Goal: Task Accomplishment & Management: Manage account settings

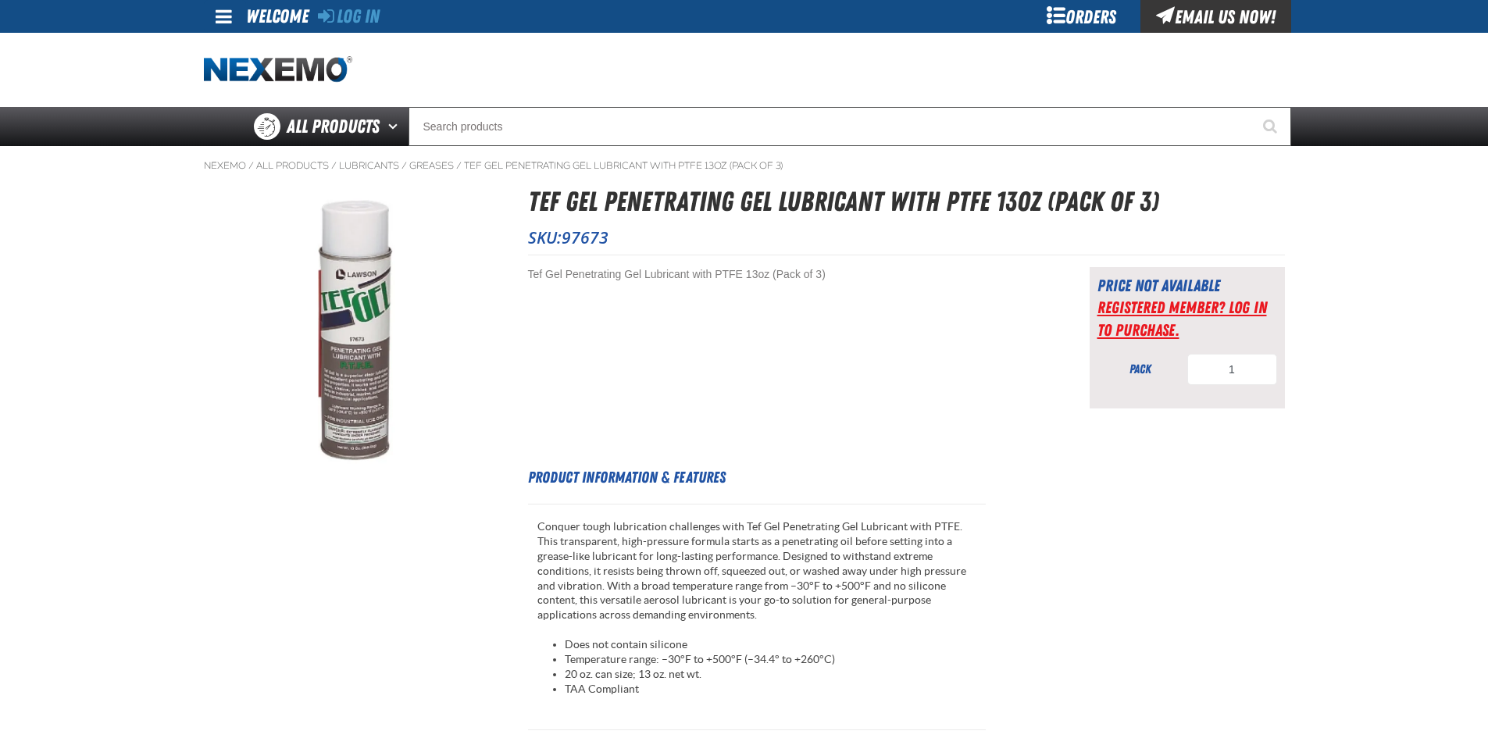
click at [1121, 331] on link "Registered Member? Log In to purchase." at bounding box center [1183, 318] width 170 height 41
click at [1244, 364] on input "1" at bounding box center [1233, 369] width 90 height 31
type input "2"
click at [1128, 366] on div "pack" at bounding box center [1141, 369] width 86 height 17
click at [1170, 313] on link "Registered Member? Log In to purchase." at bounding box center [1183, 318] width 170 height 41
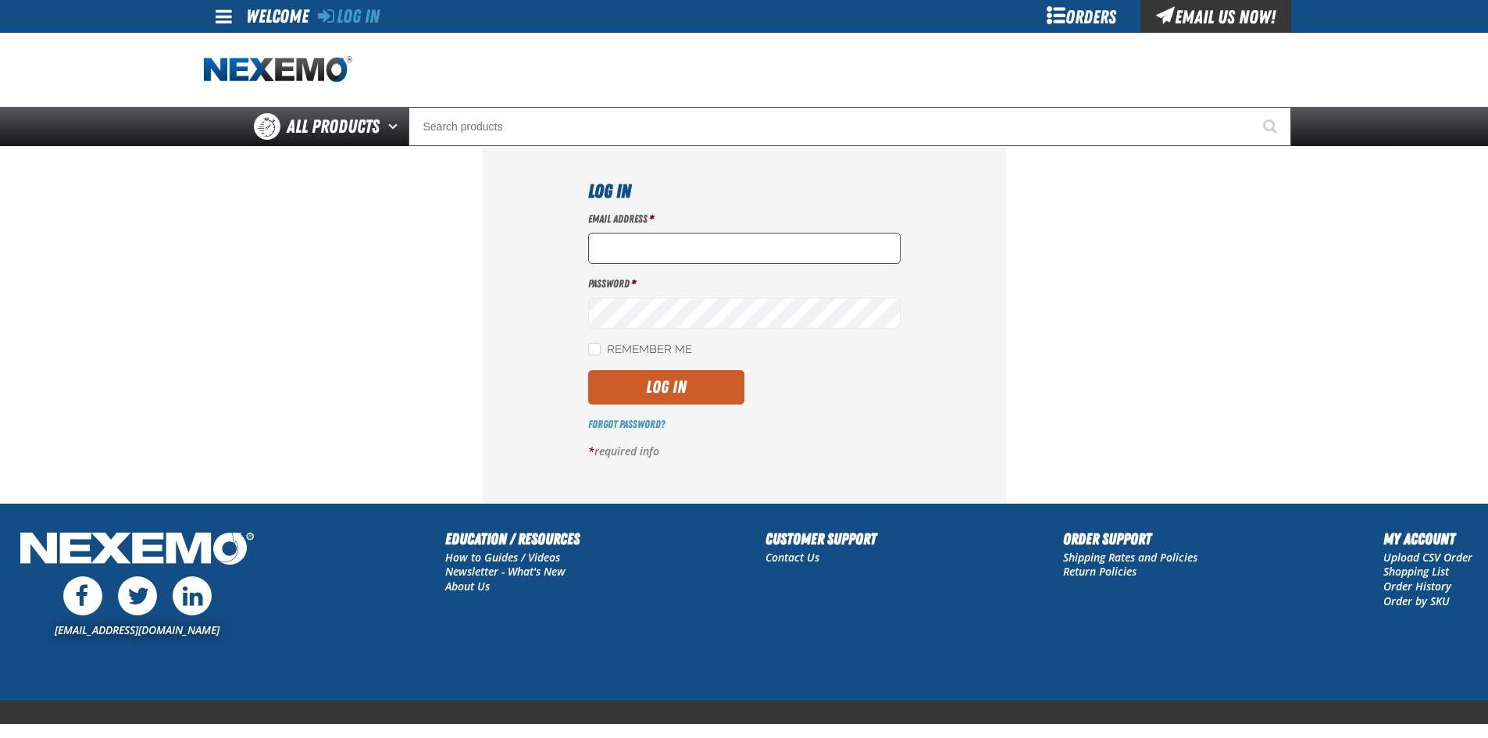
click at [674, 251] on input "Email Address *" at bounding box center [744, 248] width 313 height 31
click at [672, 250] on input "Email Address *" at bounding box center [744, 248] width 313 height 31
type input "[EMAIL_ADDRESS][DOMAIN_NAME]"
click at [595, 352] on input "Remember Me" at bounding box center [594, 349] width 13 height 13
checkbox input "true"
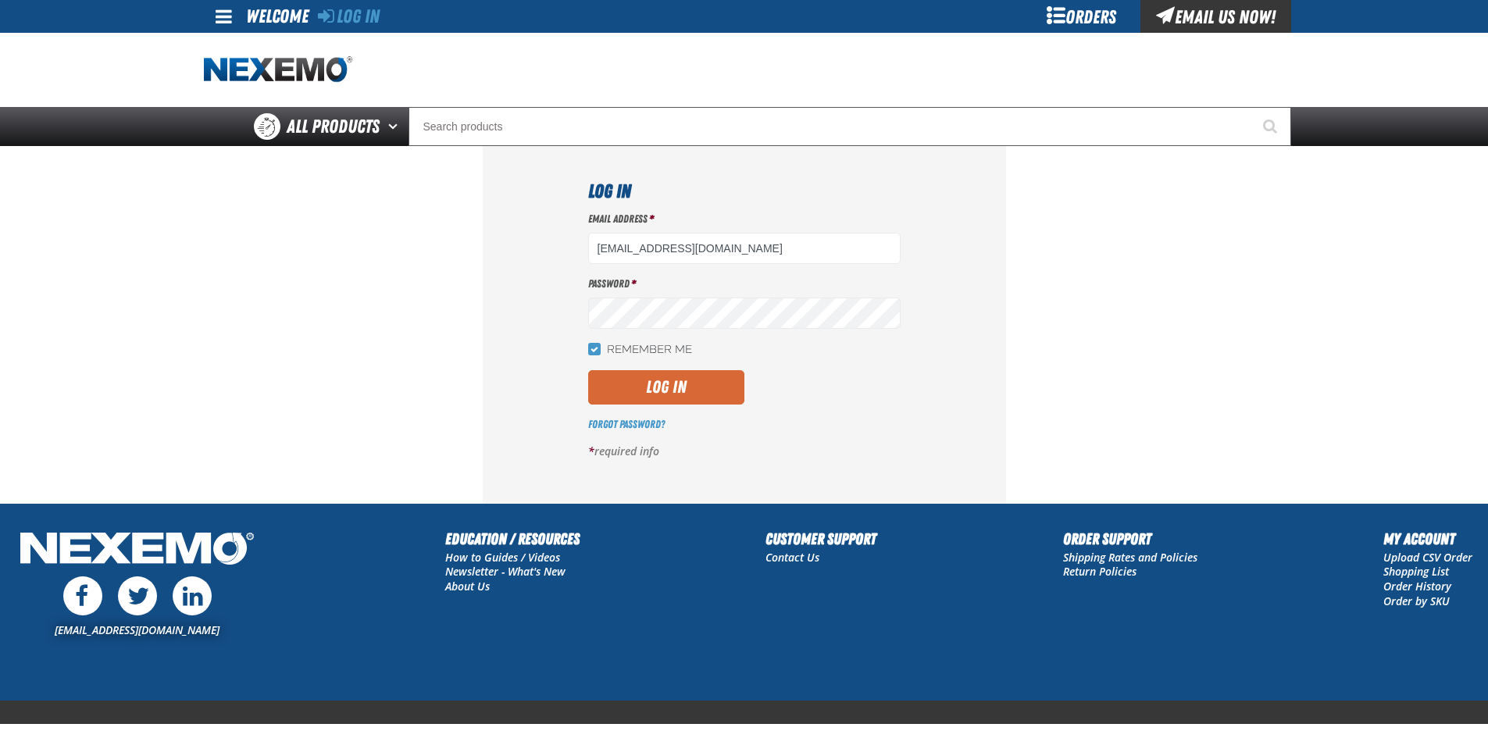
click at [648, 390] on button "Log In" at bounding box center [666, 387] width 156 height 34
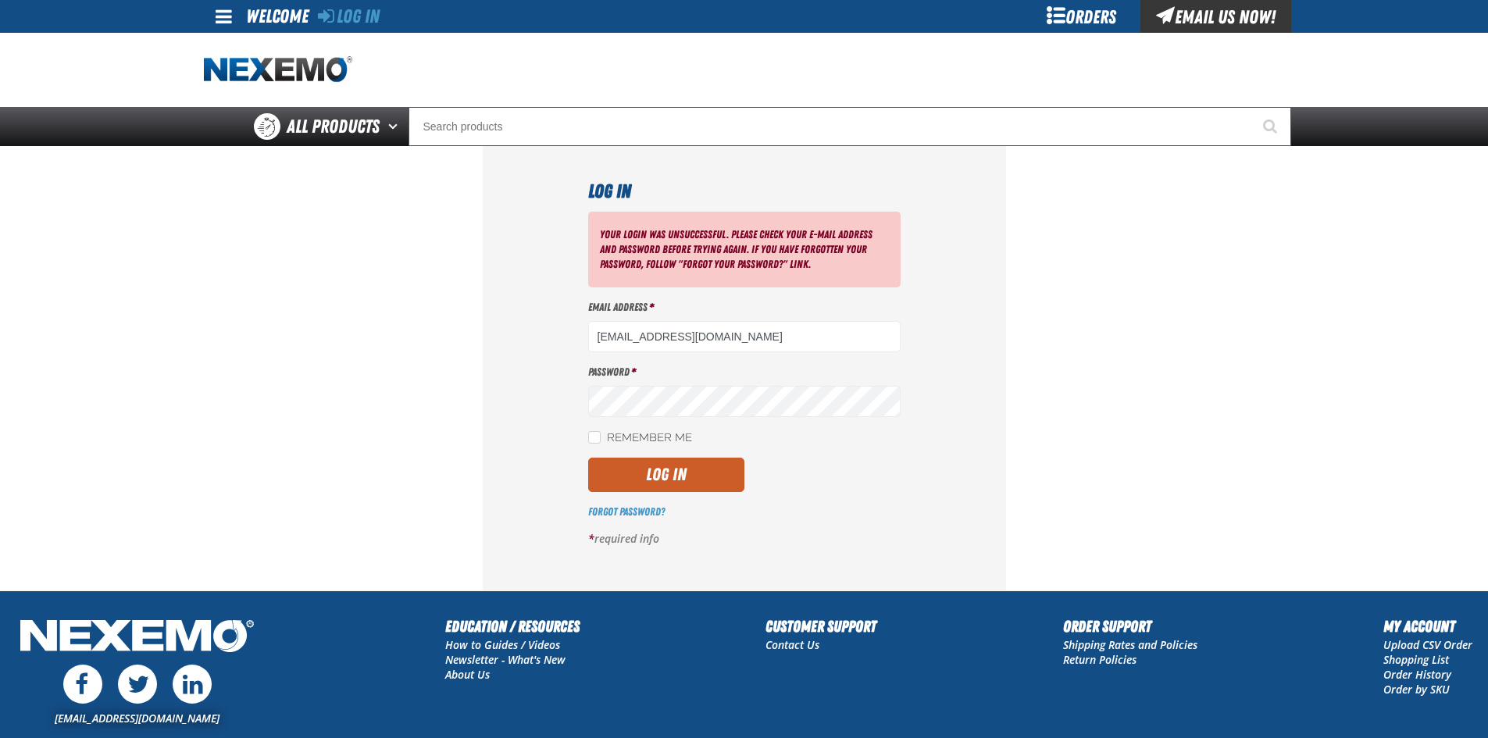
click at [494, 448] on div "Log In Your login was unsuccessful. Please check your e-mail address and passwo…" at bounding box center [744, 368] width 523 height 445
click at [753, 337] on input "[EMAIL_ADDRESS][DOMAIN_NAME]" at bounding box center [744, 336] width 313 height 31
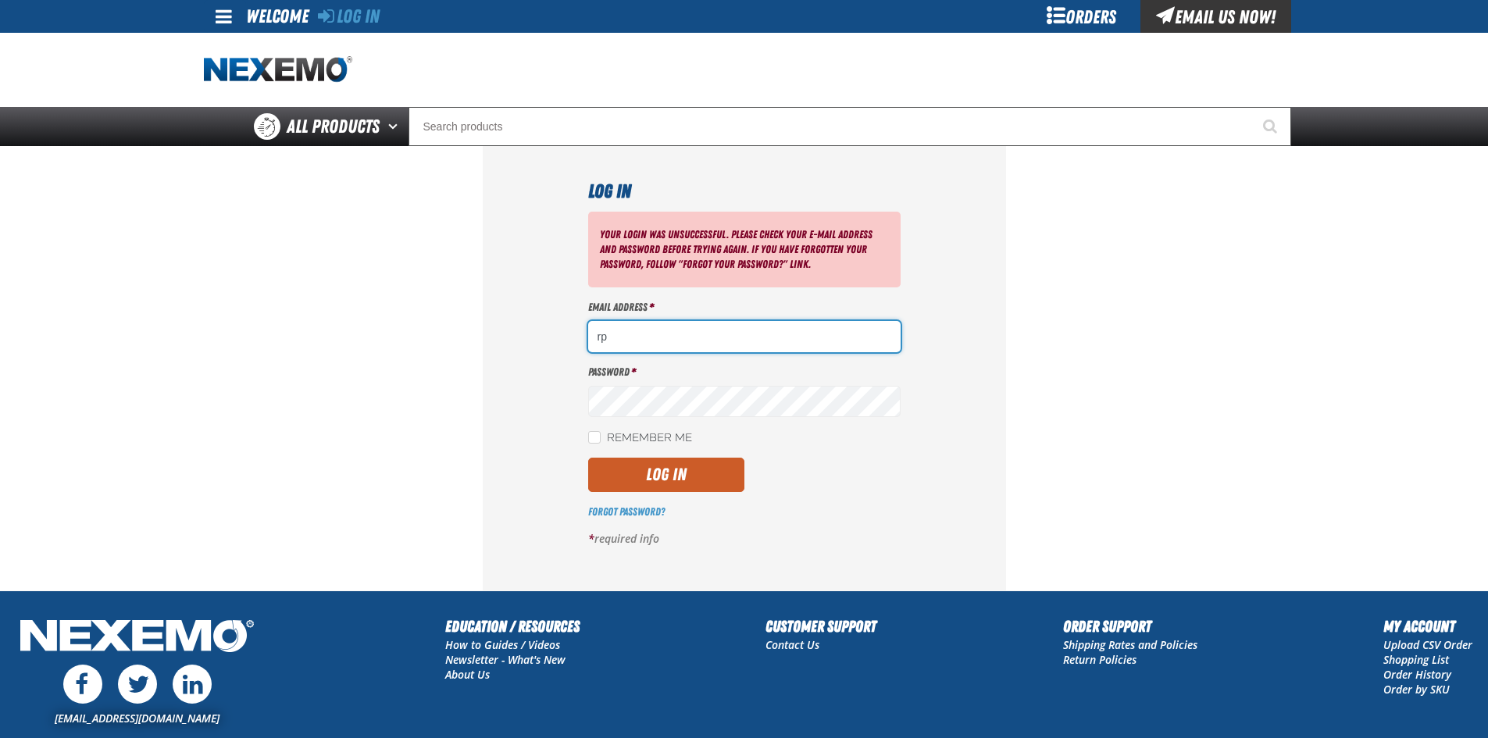
type input "r"
click at [1068, 15] on div "Orders" at bounding box center [1081, 16] width 117 height 33
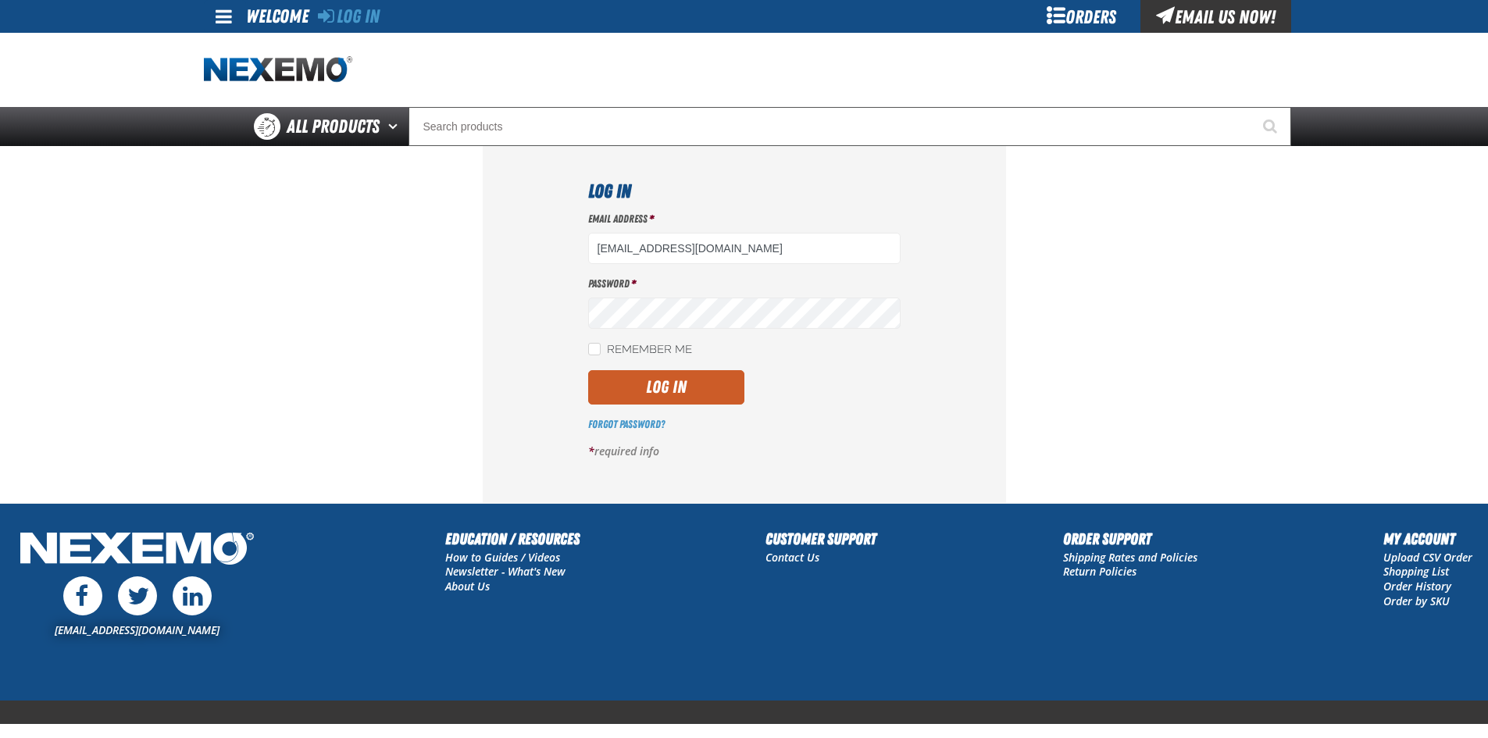
click at [1218, 13] on div "Email Us Now!" at bounding box center [1216, 16] width 151 height 33
click at [1381, 473] on main "Log In Email Address * rparkos@trelerrubber.com Password * Remember Me *" at bounding box center [744, 324] width 1488 height 356
click at [634, 420] on link "Forgot Password?" at bounding box center [626, 424] width 77 height 13
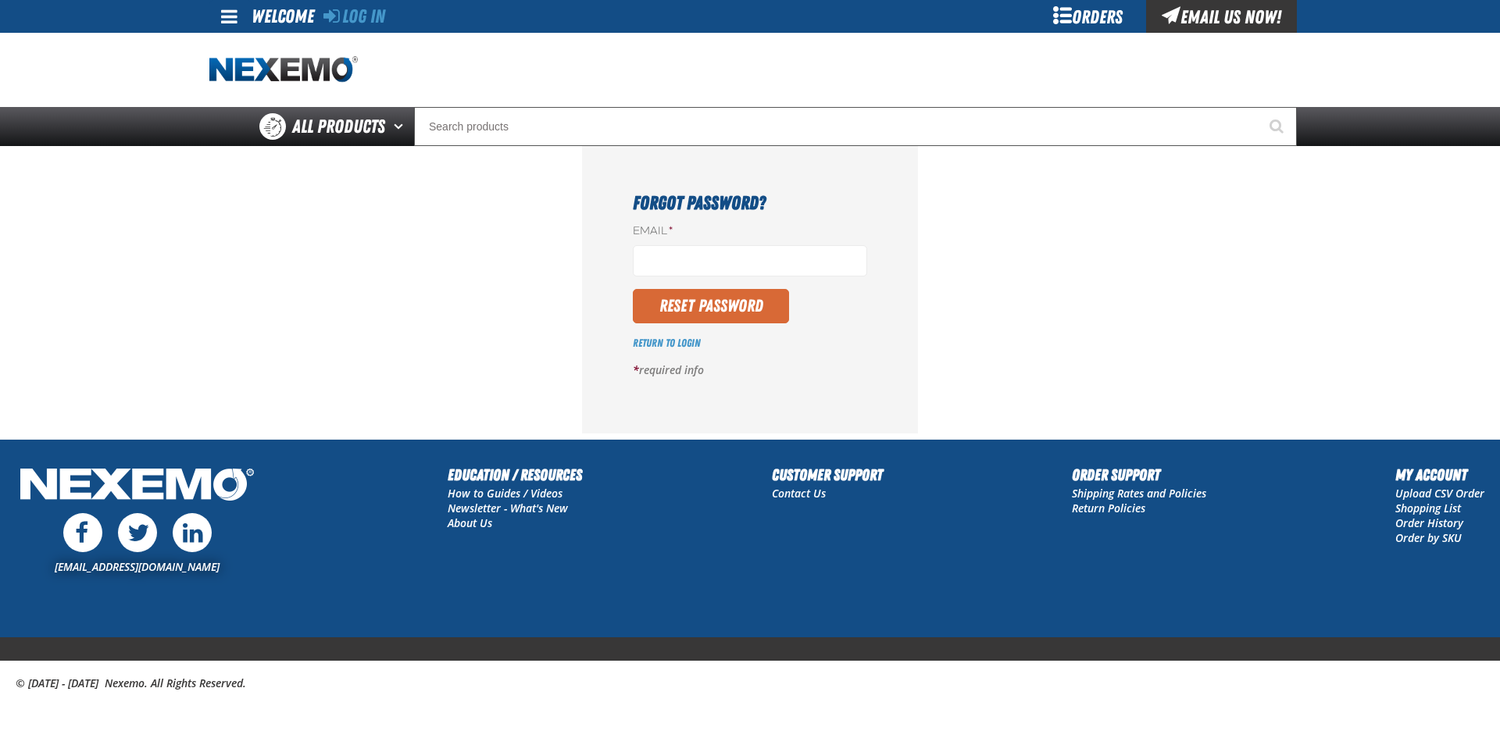
click at [650, 313] on button "Reset Password" at bounding box center [711, 306] width 156 height 34
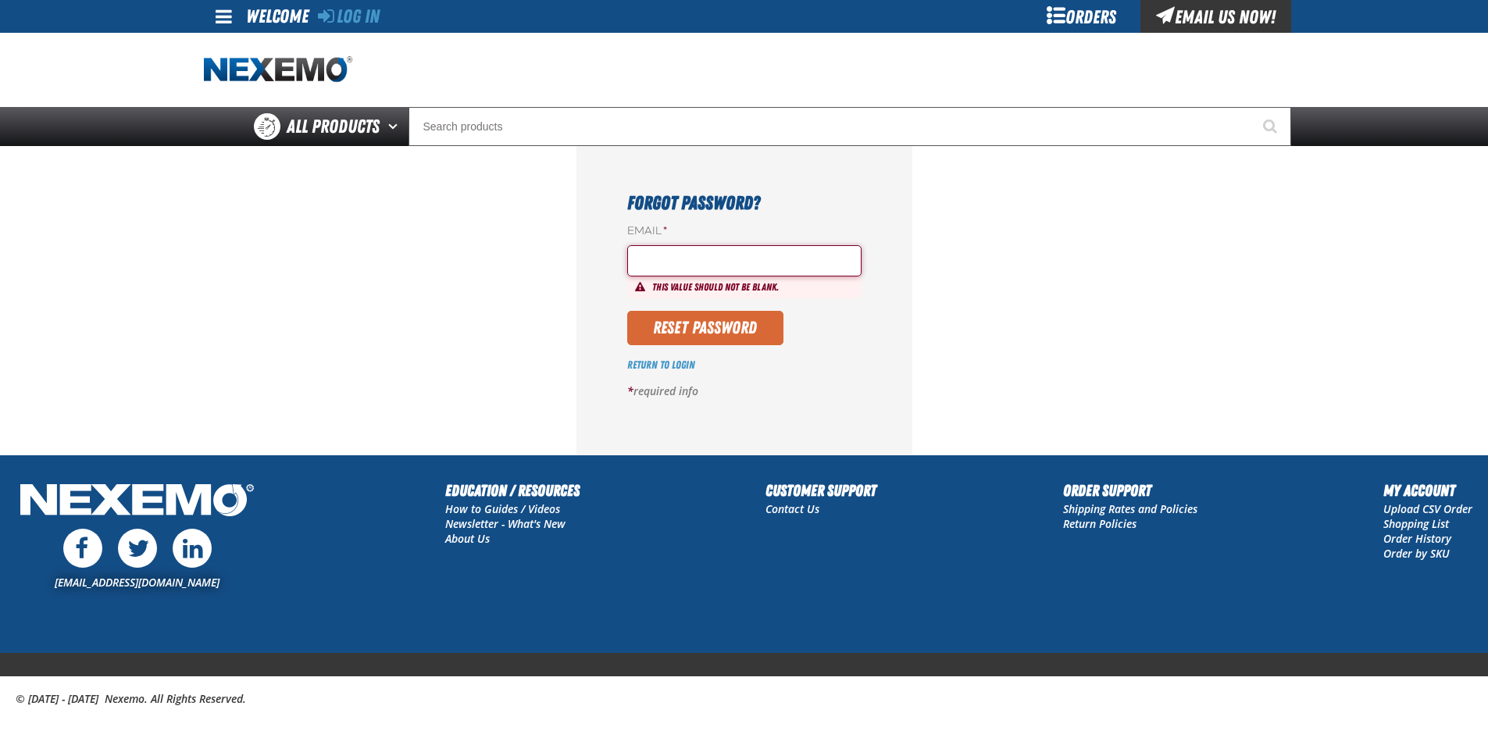
click at [650, 318] on button "Reset Password" at bounding box center [705, 328] width 156 height 34
